Goal: Transaction & Acquisition: Purchase product/service

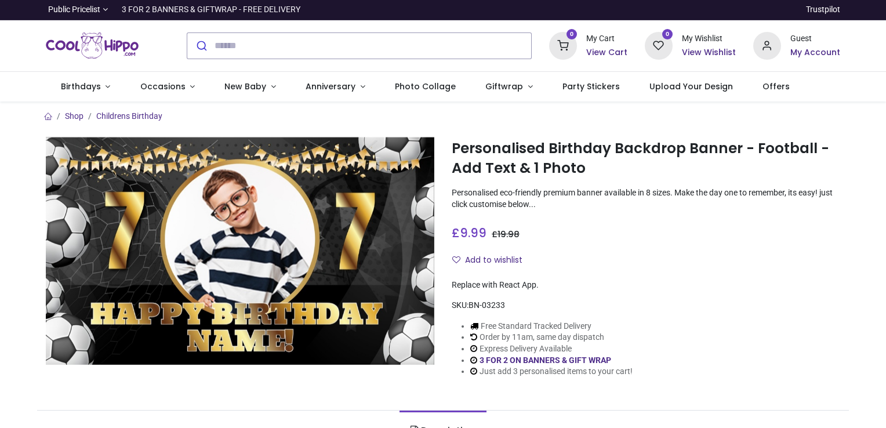
click at [631, 250] on div "Personalised Birthday Backdrop Banner - Football - Add Text & 1 Photo [URL][DOM…" at bounding box center [646, 266] width 406 height 260
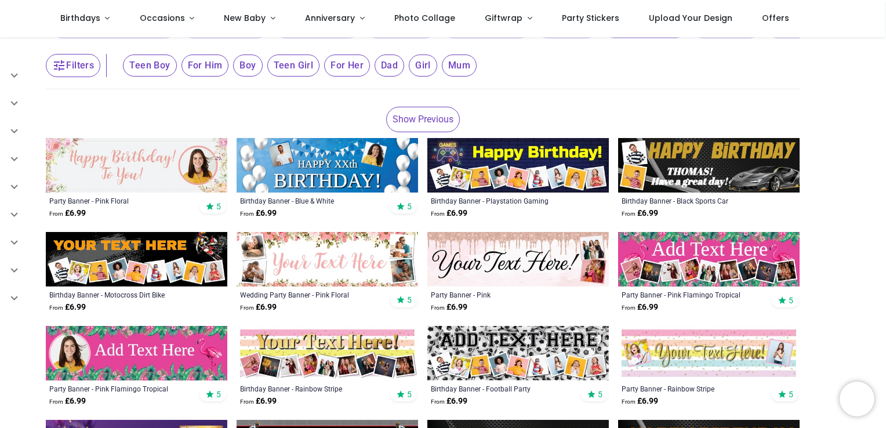
scroll to position [162, 0]
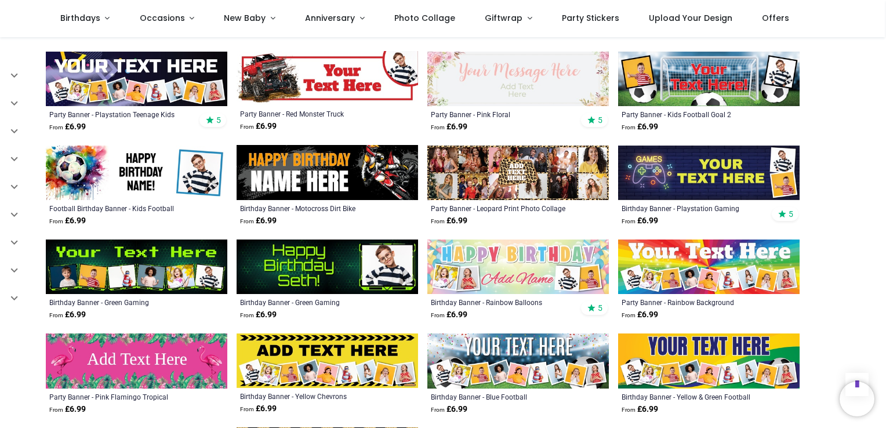
scroll to position [928, 0]
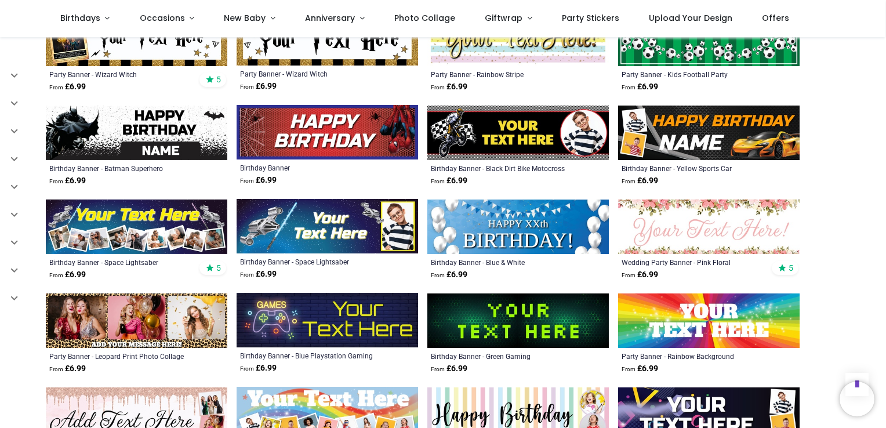
scroll to position [1322, 0]
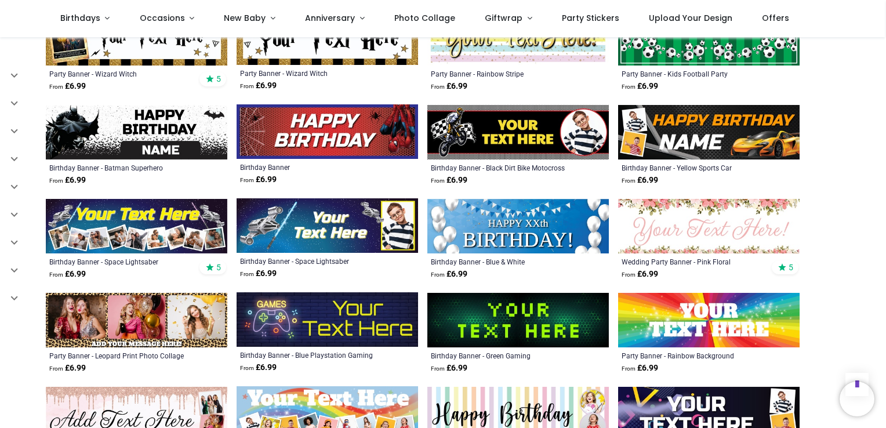
click at [481, 141] on img at bounding box center [517, 132] width 181 height 55
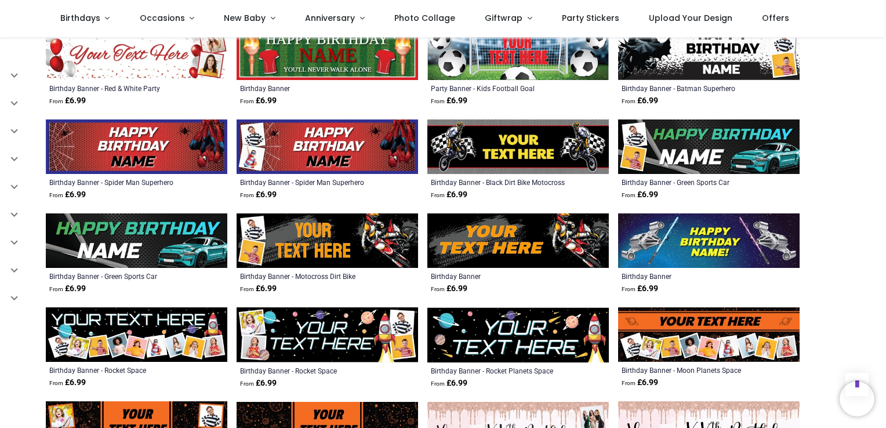
scroll to position [673, 0]
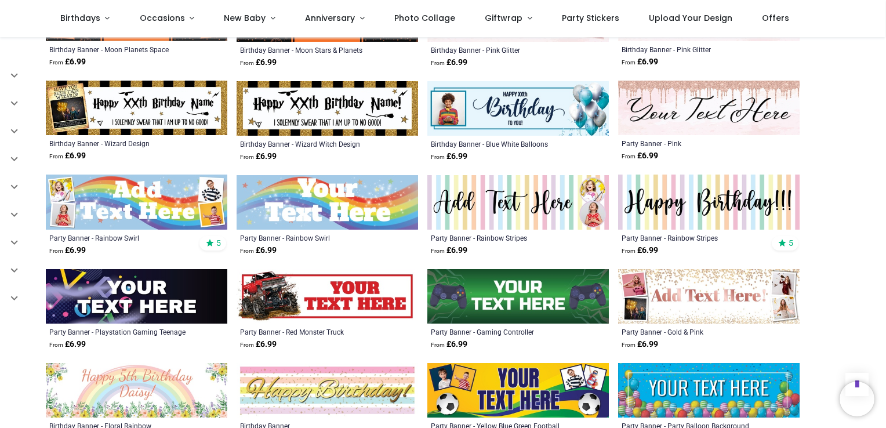
scroll to position [1090, 0]
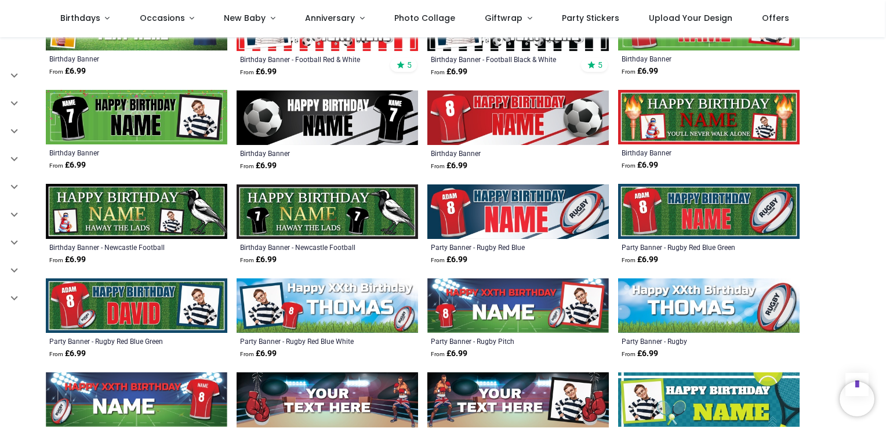
scroll to position [1809, 0]
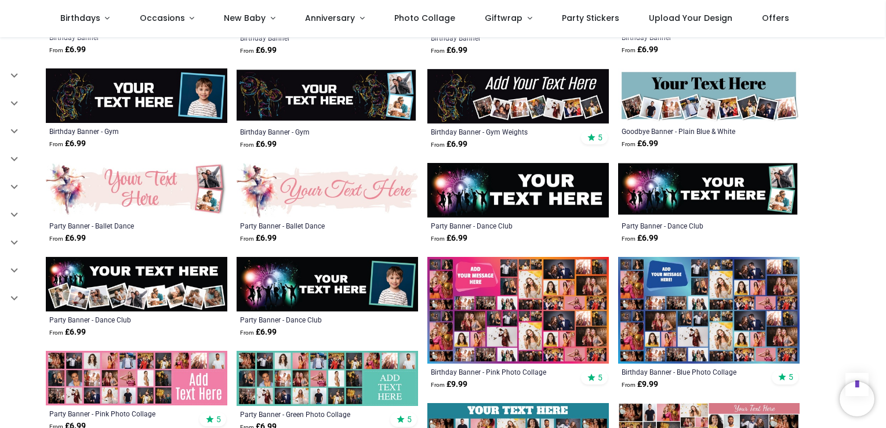
scroll to position [2505, 0]
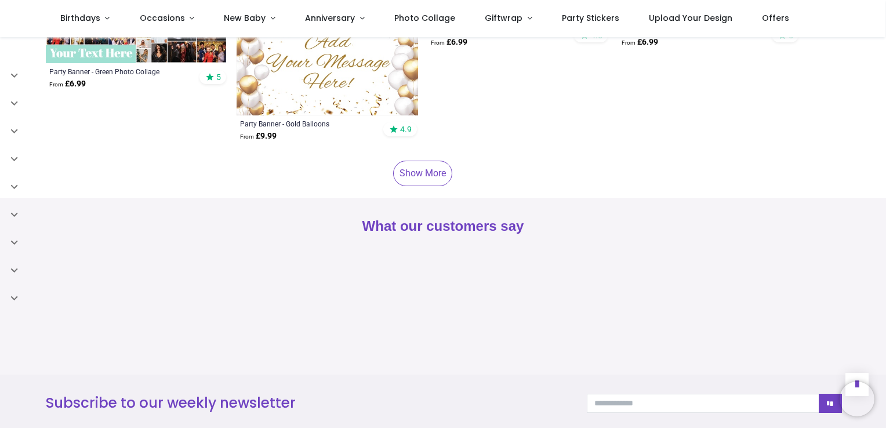
scroll to position [2946, 0]
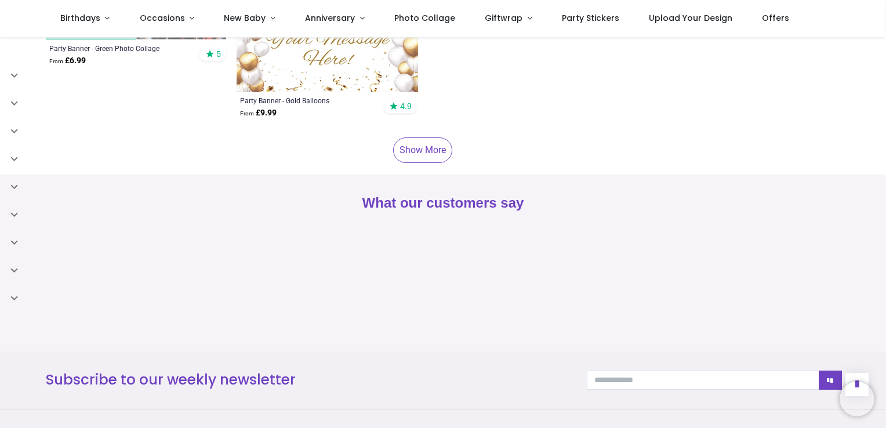
click at [418, 154] on link "Show More" at bounding box center [422, 150] width 59 height 26
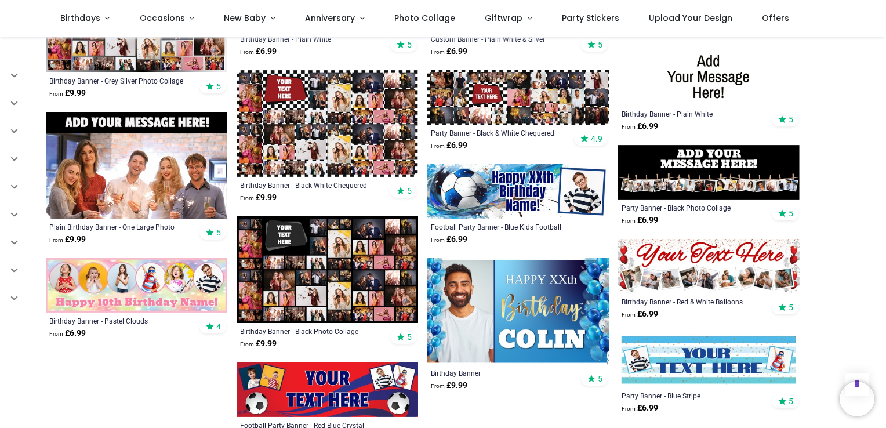
scroll to position [3270, 0]
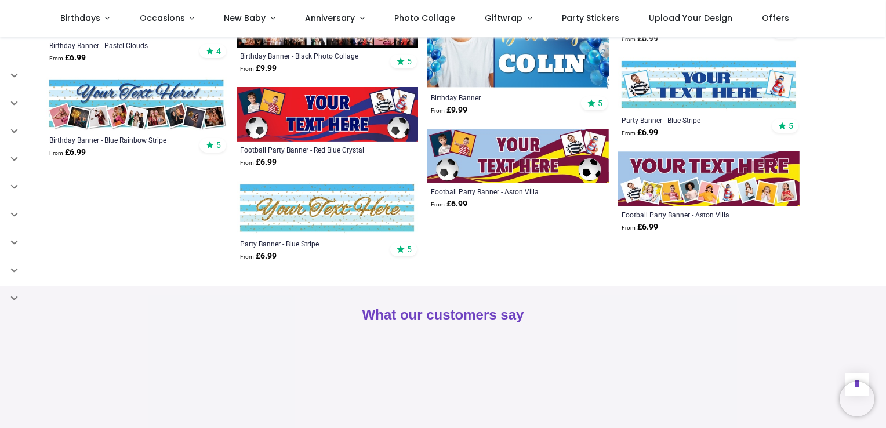
scroll to position [3526, 0]
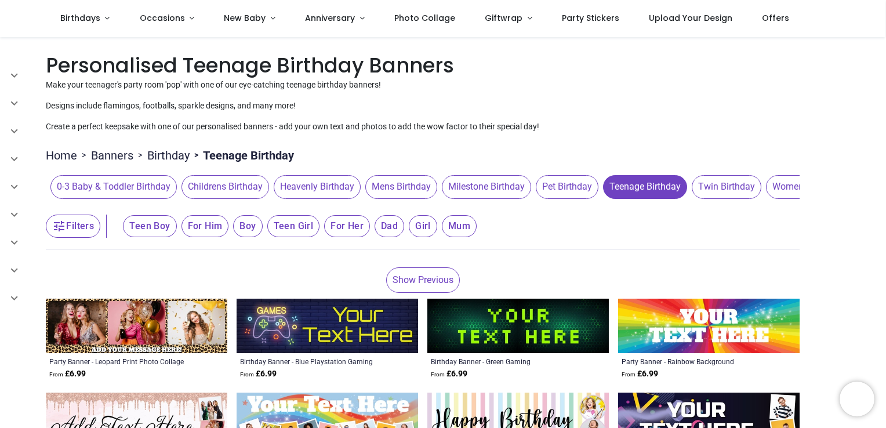
scroll to position [46, 0]
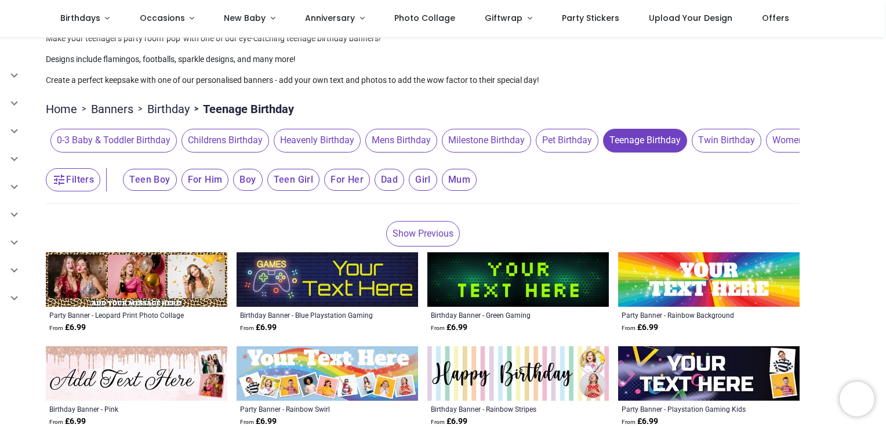
click at [150, 190] on span "Teen Boy" at bounding box center [149, 180] width 53 height 22
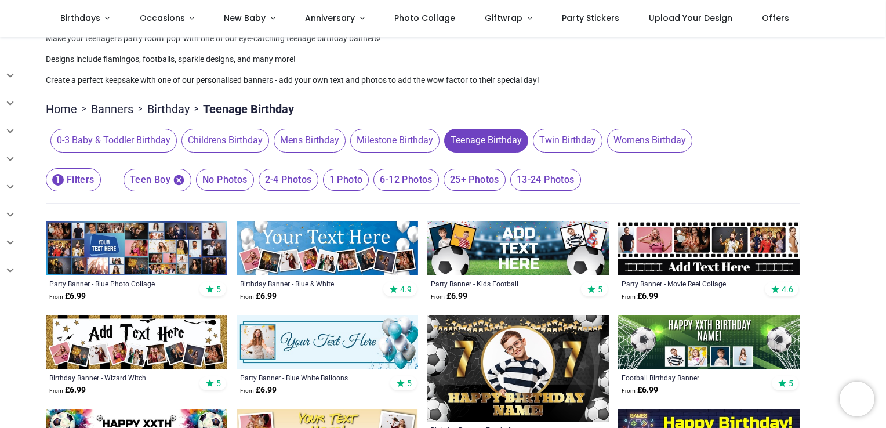
scroll to position [70, 0]
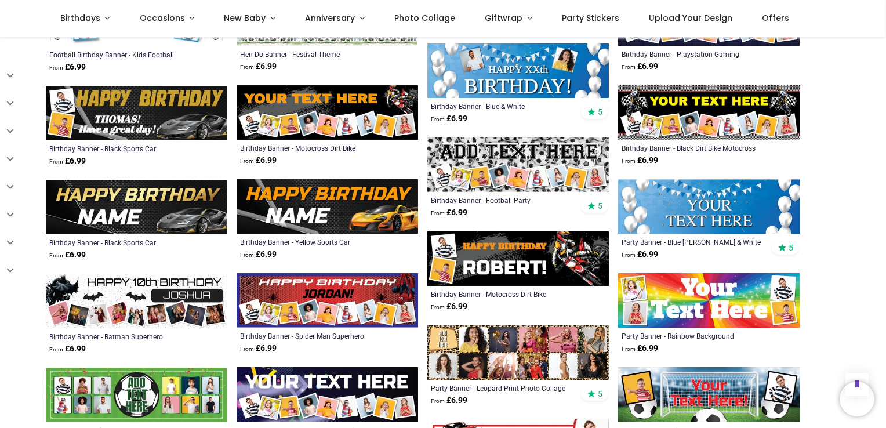
scroll to position [487, 0]
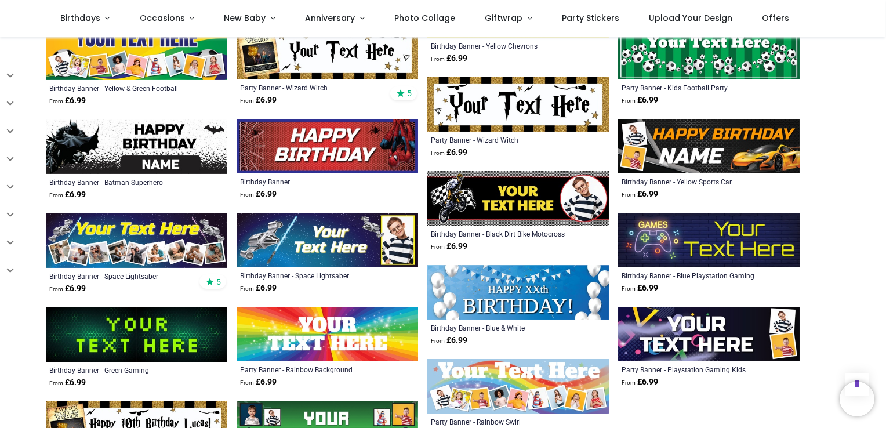
scroll to position [1090, 0]
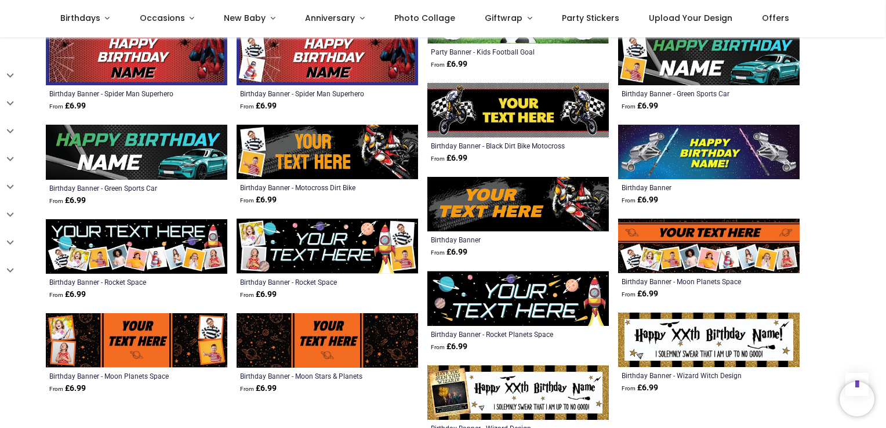
scroll to position [1670, 0]
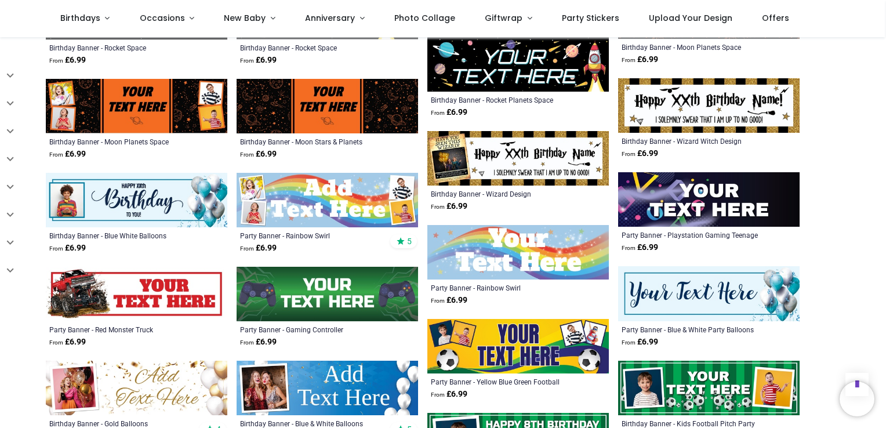
scroll to position [1902, 0]
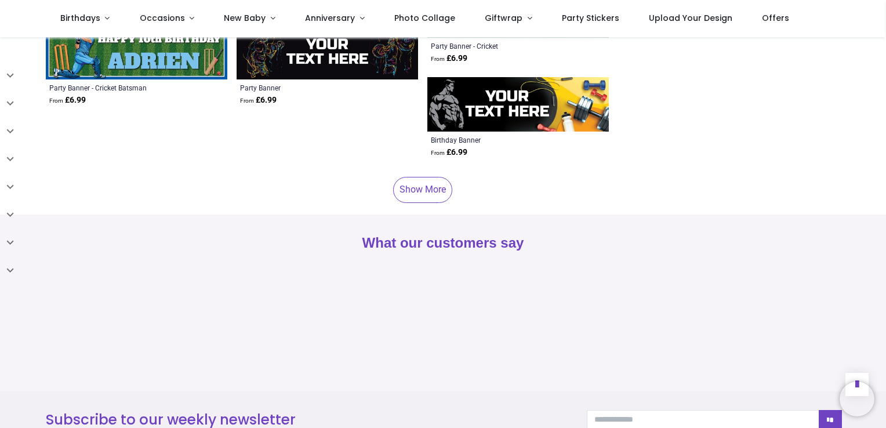
scroll to position [2992, 0]
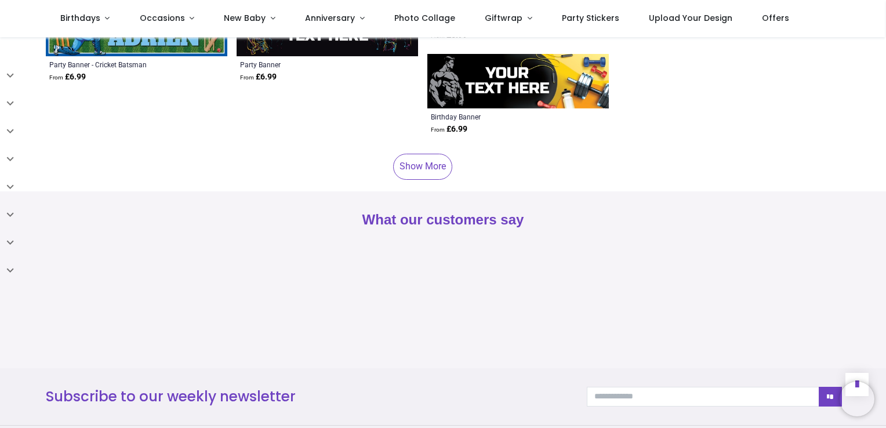
click at [413, 158] on link "Show More" at bounding box center [422, 167] width 59 height 26
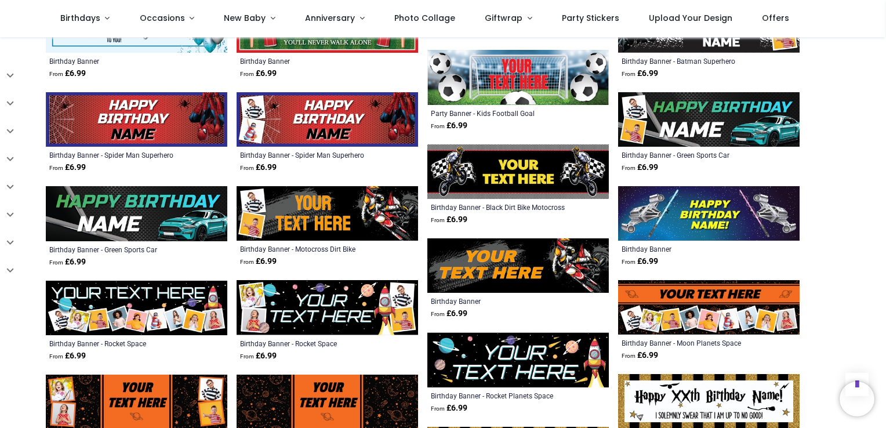
scroll to position [1577, 0]
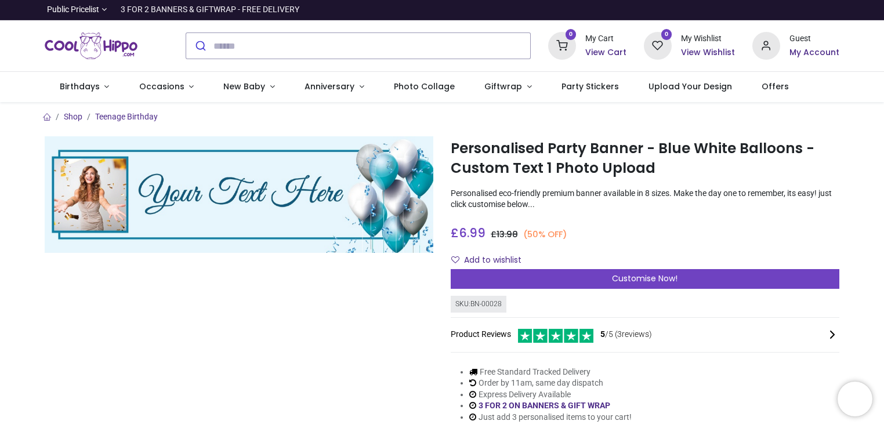
click at [162, 299] on div at bounding box center [239, 288] width 406 height 305
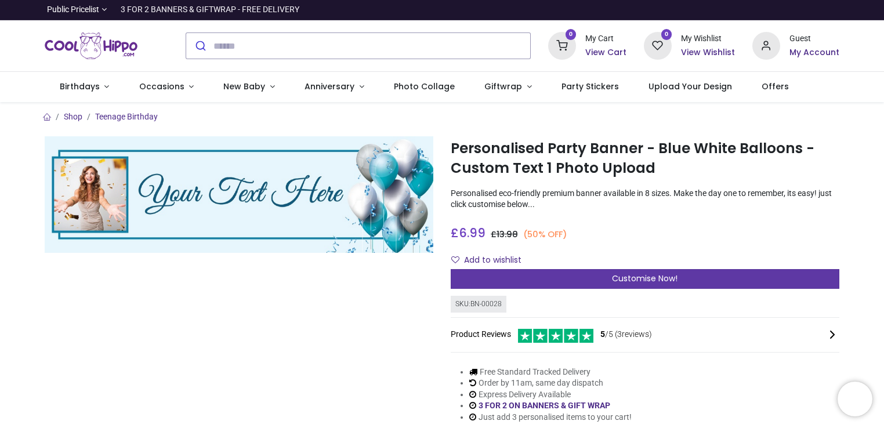
click at [653, 274] on span "Customise Now!" at bounding box center [645, 279] width 66 height 12
